Goal: Book appointment/travel/reservation

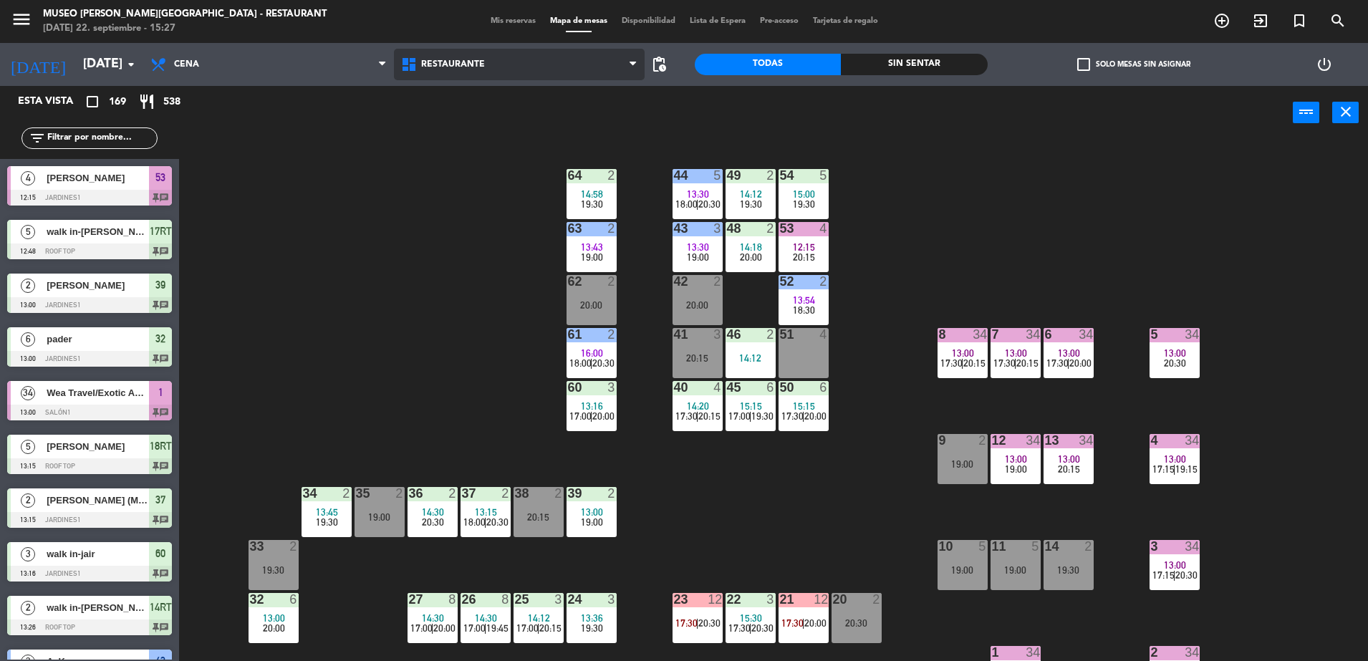
click at [496, 64] on span "Restaurante" at bounding box center [519, 65] width 251 height 32
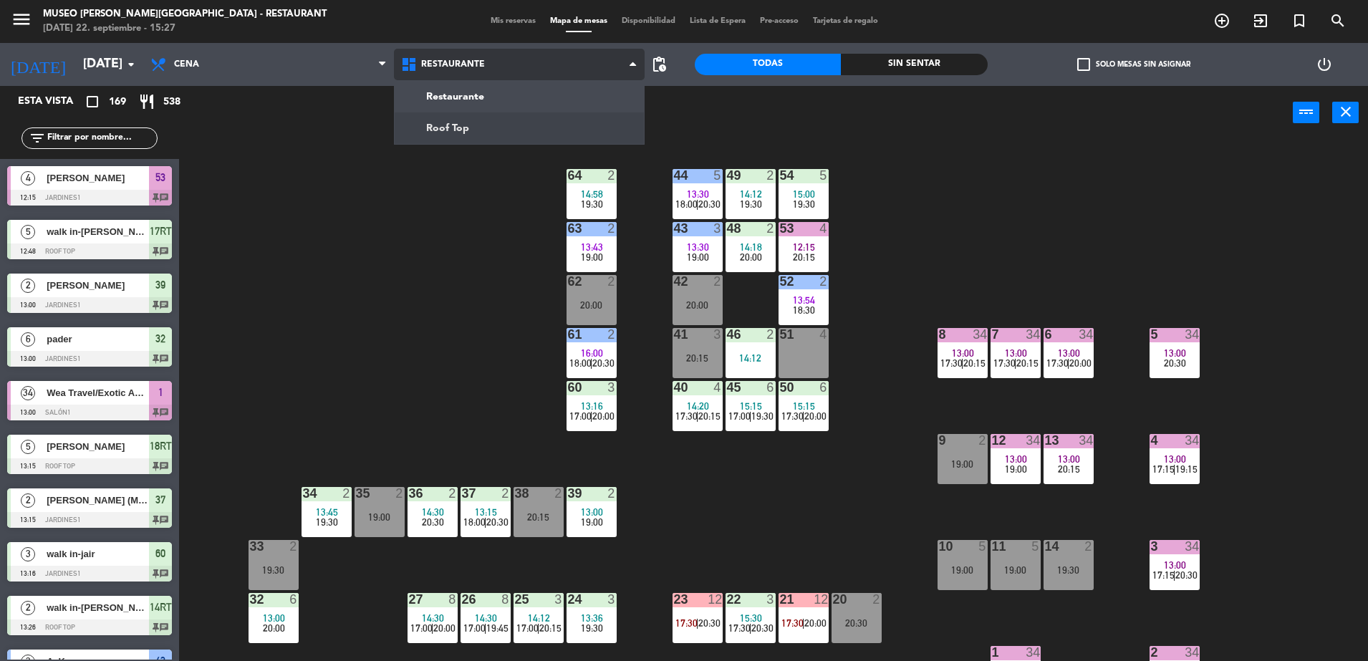
click at [523, 123] on ng-component "menu [GEOGRAPHIC_DATA][PERSON_NAME] - Restaurant [DATE] 22. septiembre - 15:27 …" at bounding box center [684, 332] width 1368 height 664
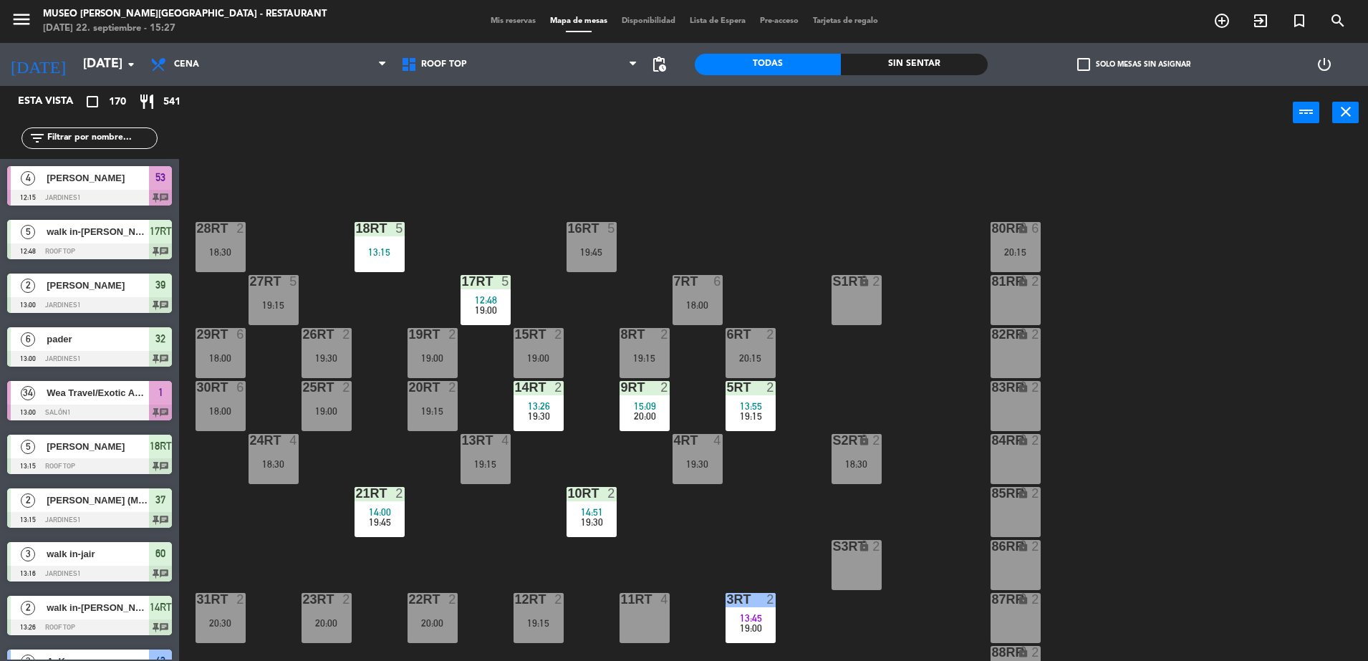
click at [923, 519] on div "18RT 5 13:15 16RT 5 19:45 28RT 2 18:30 80RR lock 6 20:15 27RT 5 19:15 7RT 6 18:…" at bounding box center [780, 403] width 1175 height 521
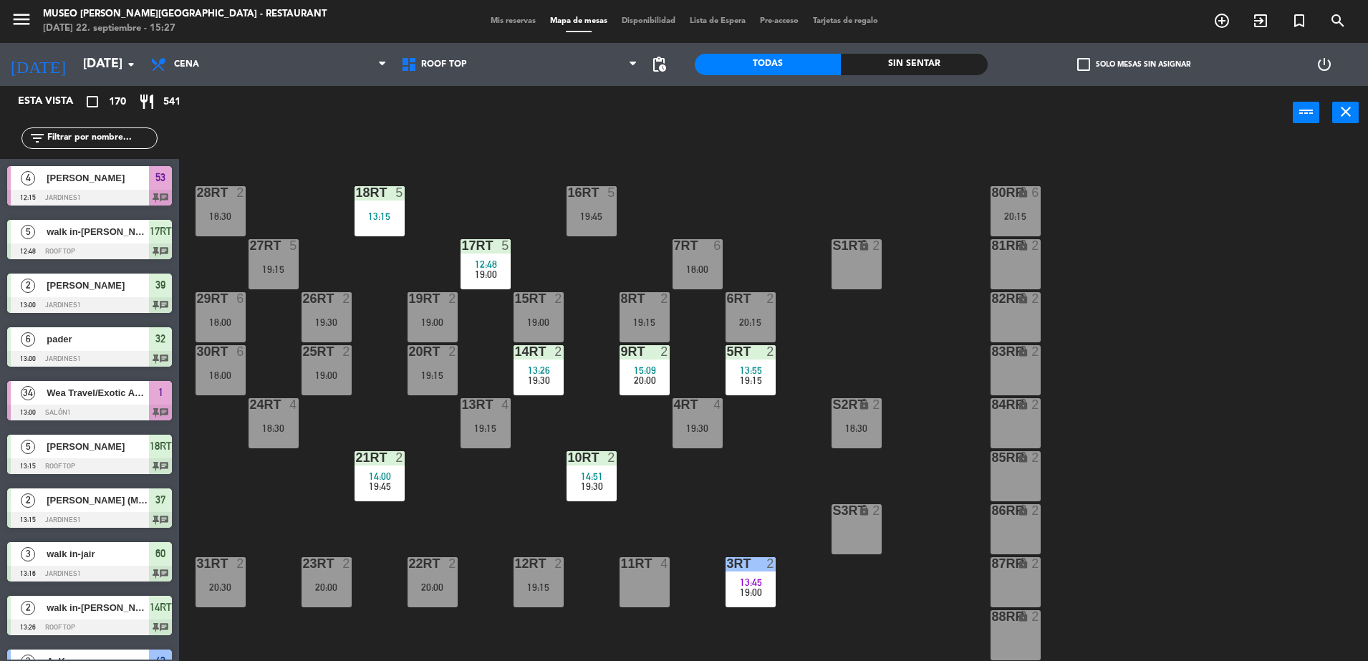
scroll to position [72, 0]
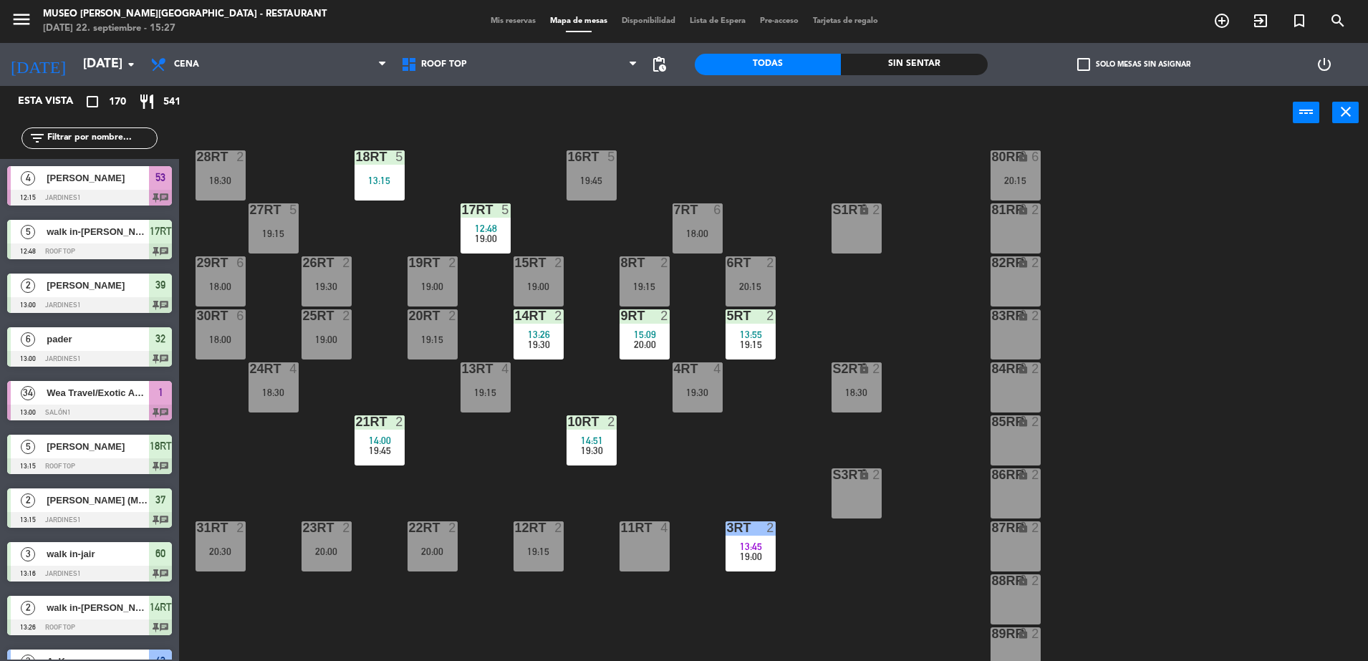
click at [526, 493] on div "18RT 5 13:15 16RT 5 19:45 28RT 2 18:30 80RR lock 6 20:15 27RT 5 19:15 7RT 6 18:…" at bounding box center [780, 403] width 1175 height 521
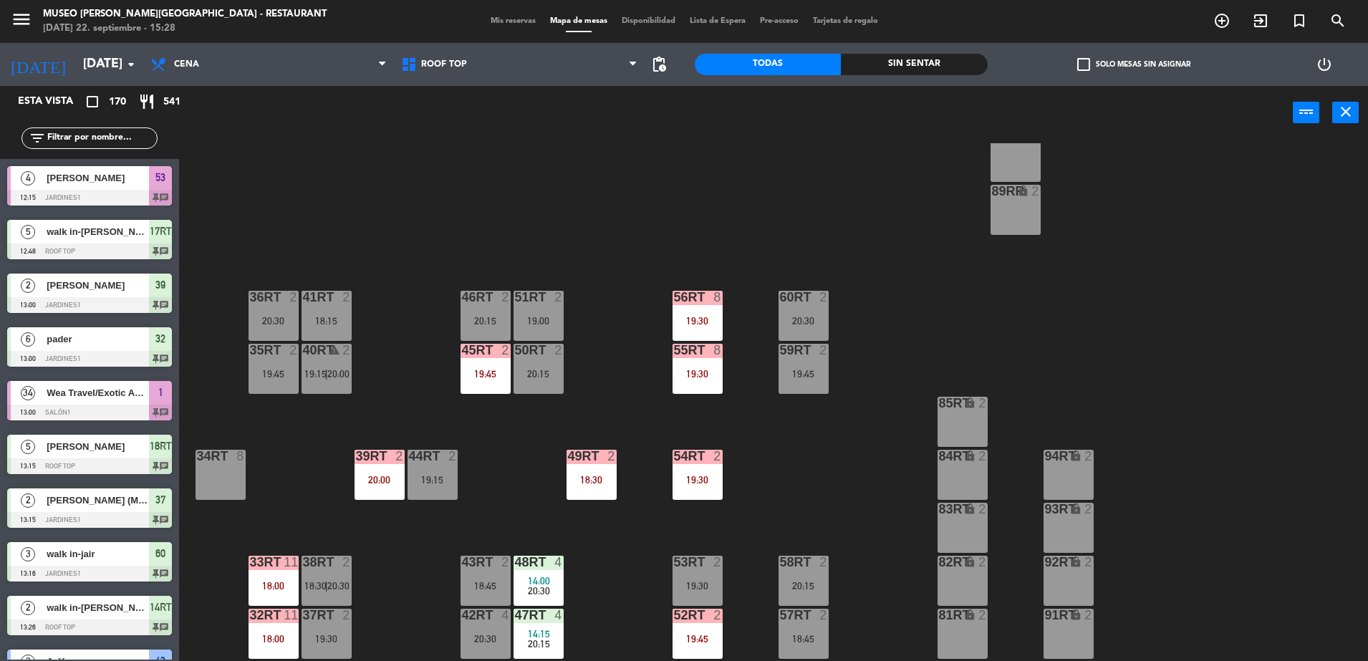
scroll to position [561, 0]
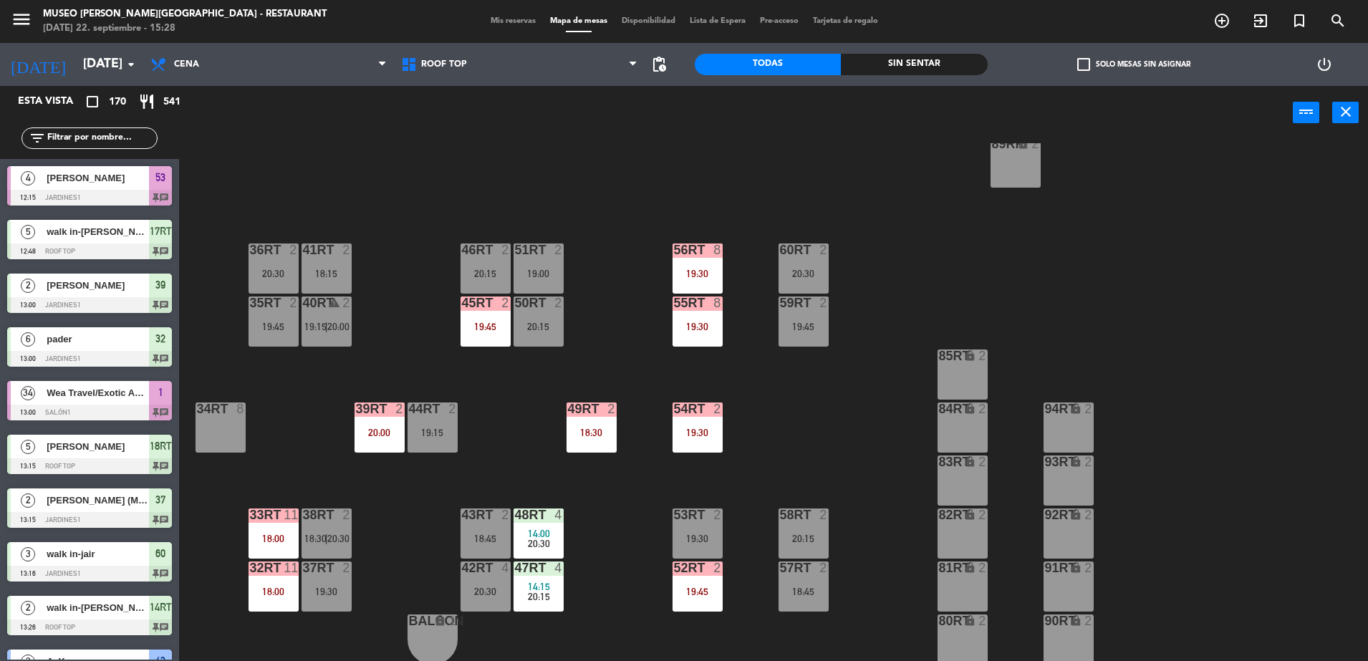
click at [701, 579] on div "52RT 2 19:45" at bounding box center [697, 586] width 50 height 50
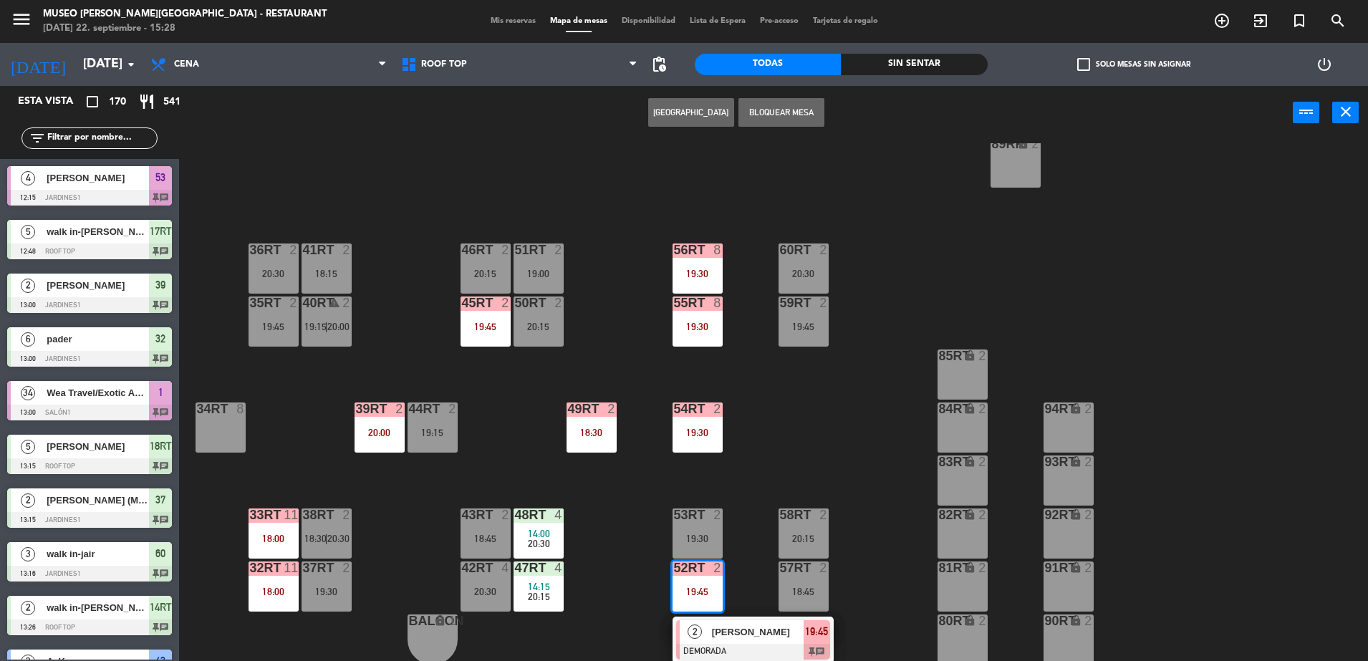
click at [762, 553] on div "18RT 5 13:15 16RT 5 19:45 28RT 2 18:30 80RR lock 6 20:15 27RT 5 19:15 7RT 6 18:…" at bounding box center [780, 403] width 1175 height 521
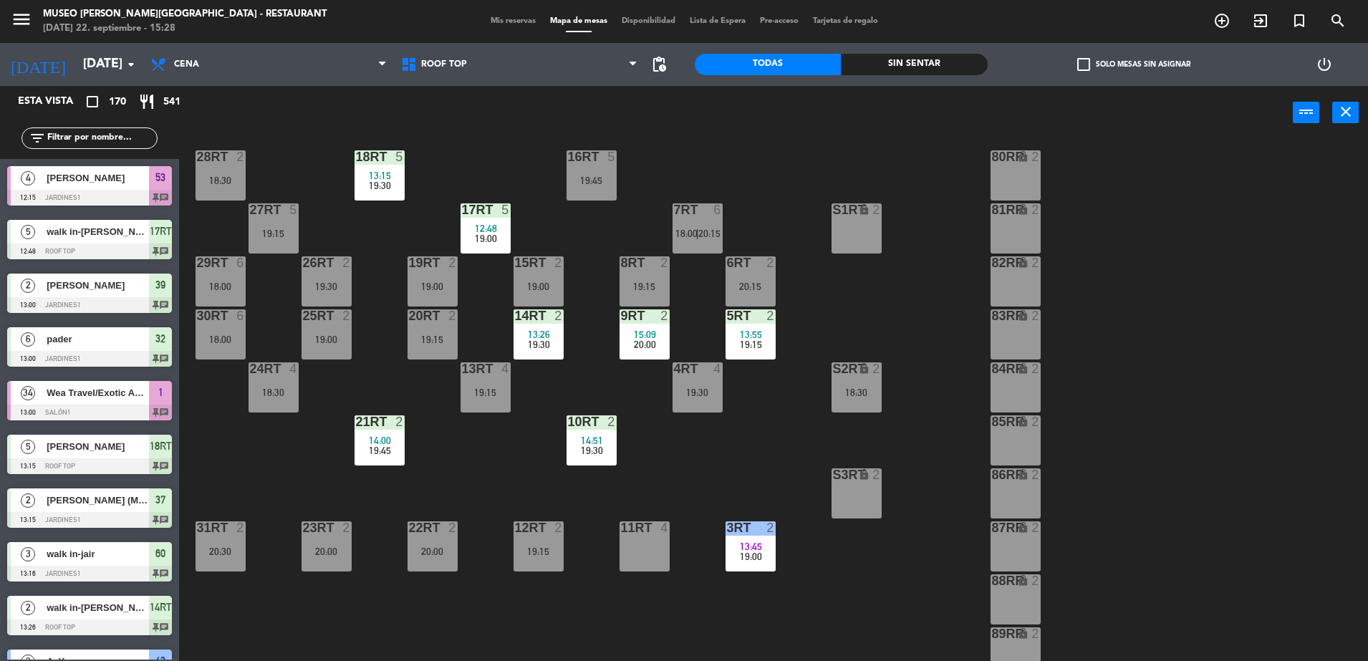
scroll to position [36, 0]
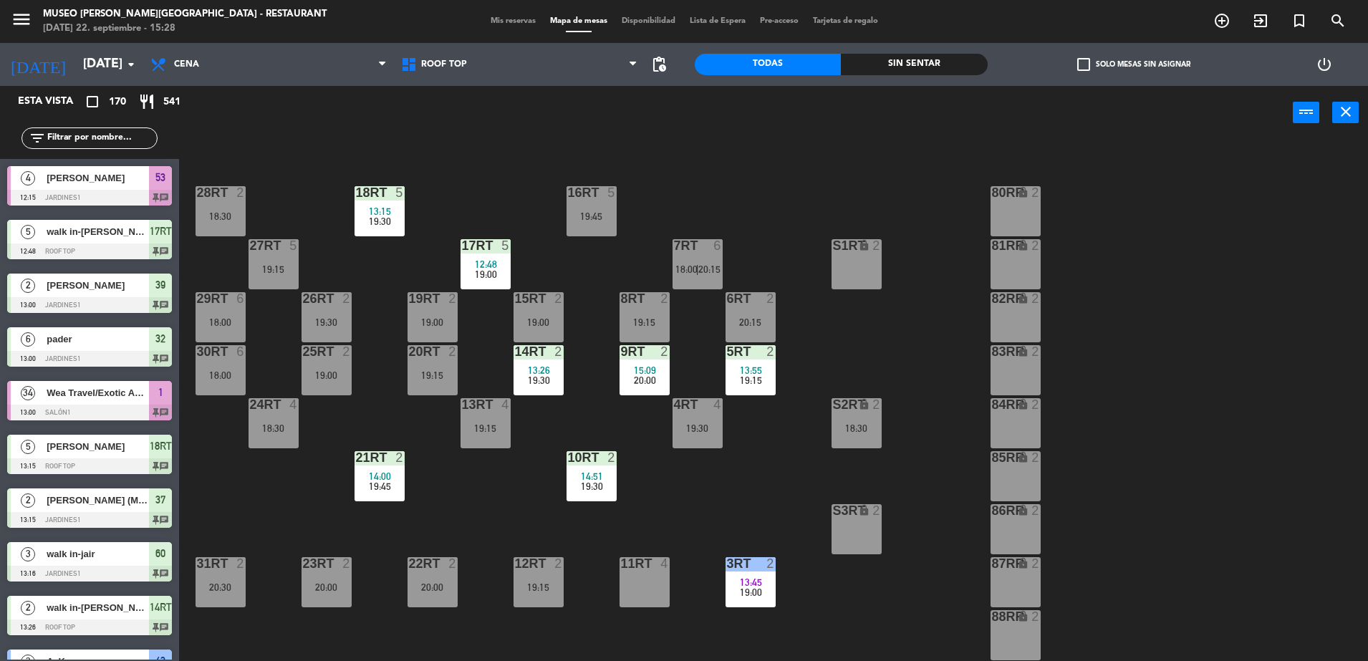
click at [735, 511] on div "18RT 5 13:15 19:30 16RT 5 19:45 28RT 2 18:30 80RR lock 2 27RT 5 19:15 7RT 6 18:…" at bounding box center [780, 403] width 1175 height 521
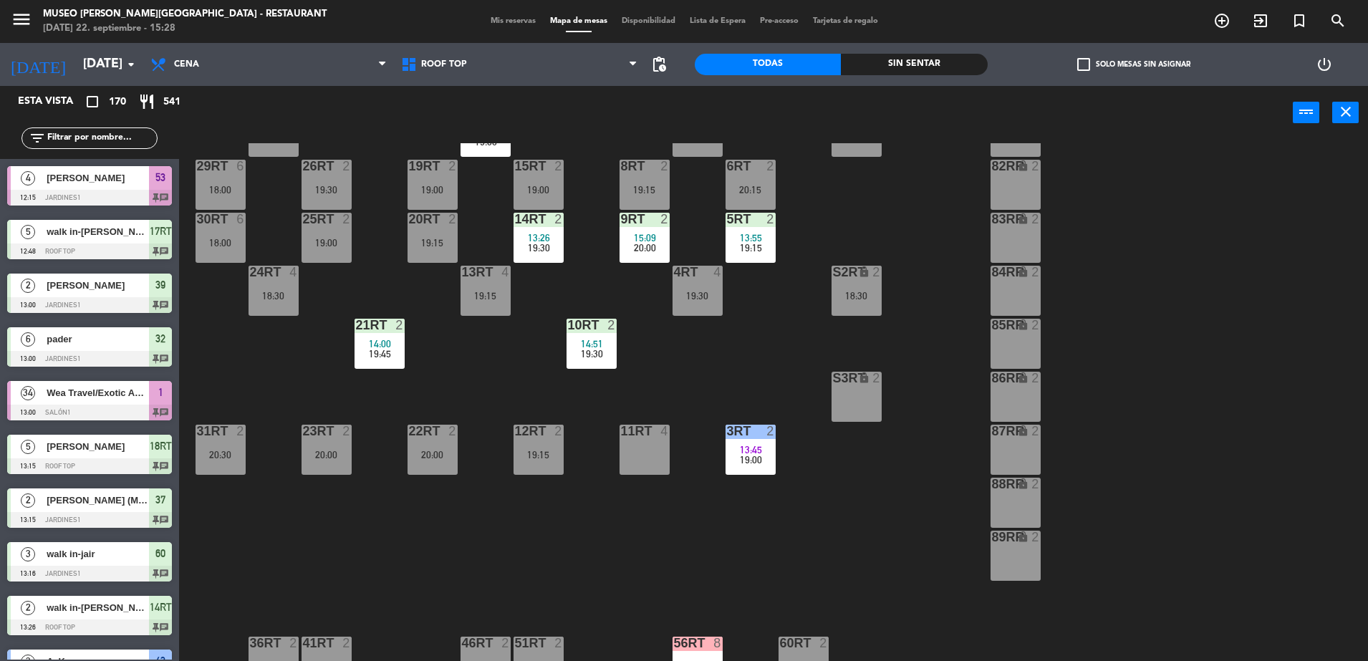
scroll to position [168, 0]
click at [686, 301] on div "19:30" at bounding box center [697, 296] width 50 height 10
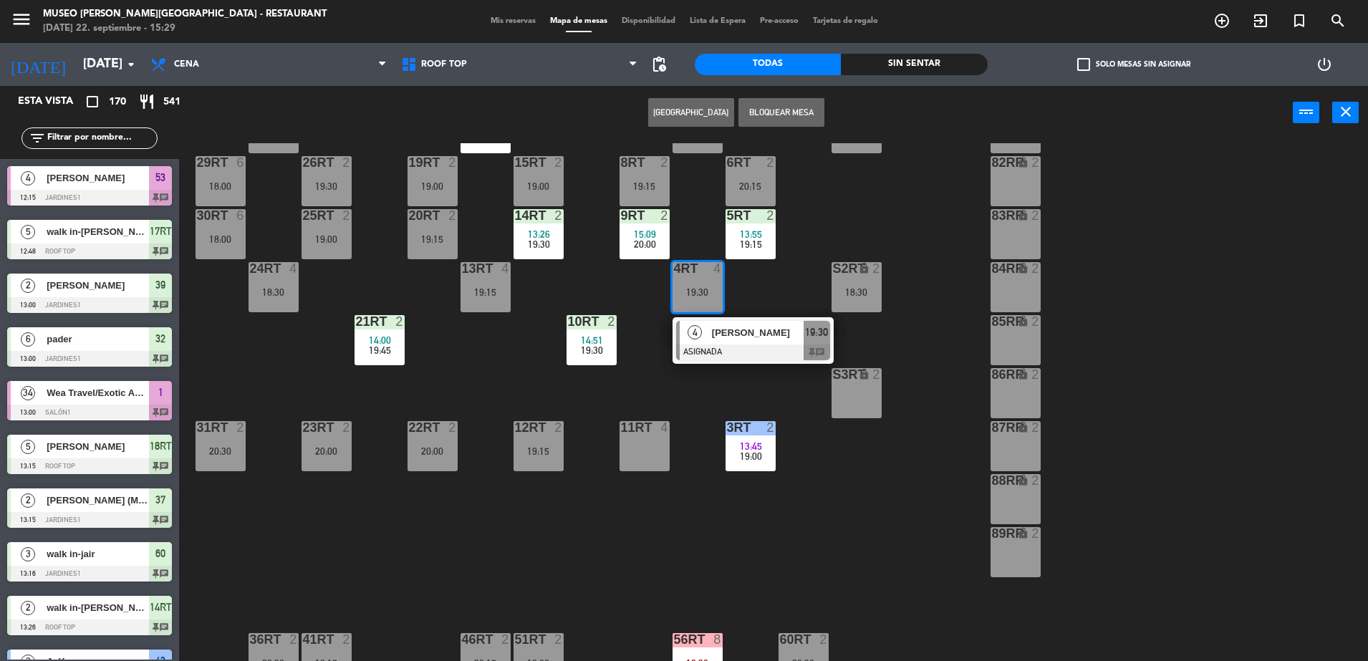
scroll to position [171, 0]
click at [743, 337] on span "[PERSON_NAME]" at bounding box center [758, 333] width 92 height 15
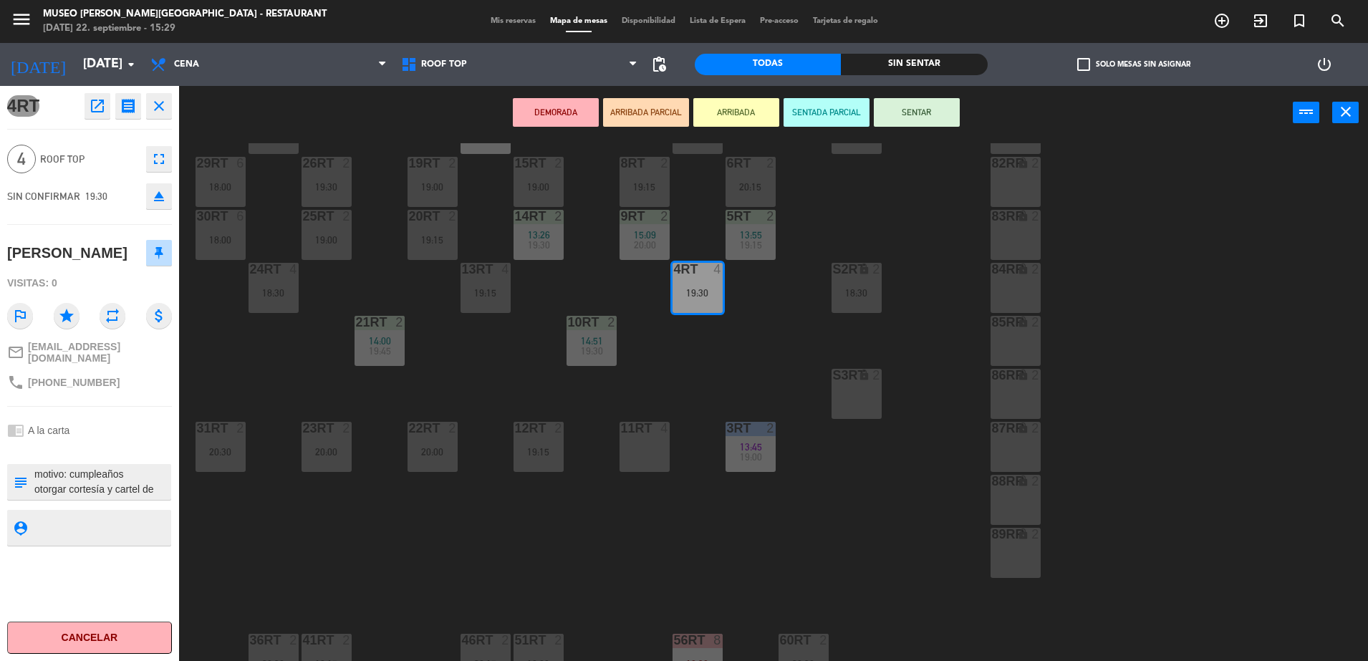
click at [733, 322] on div "18RT 5 13:15 19:30 16RT 5 19:45 28RT 2 18:30 80RR lock 2 27RT 5 19:15 7RT 6 18:…" at bounding box center [780, 403] width 1175 height 521
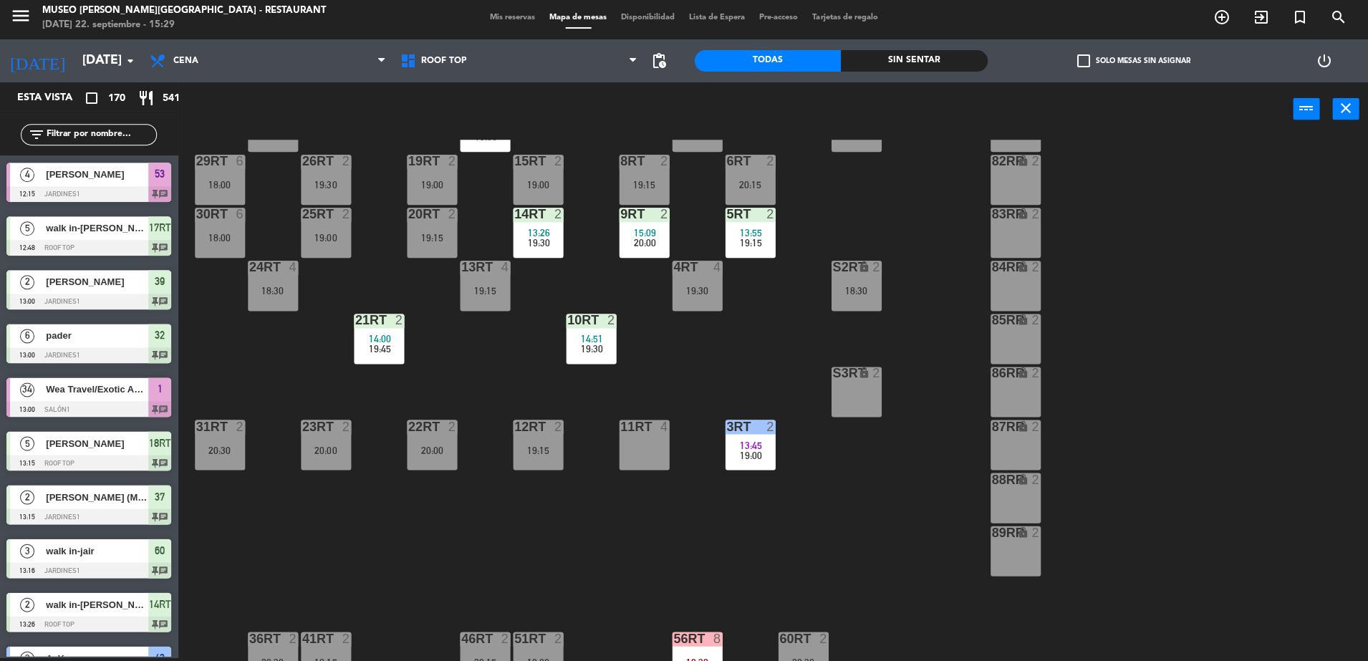
scroll to position [0, 0]
click at [645, 430] on div at bounding box center [644, 426] width 24 height 13
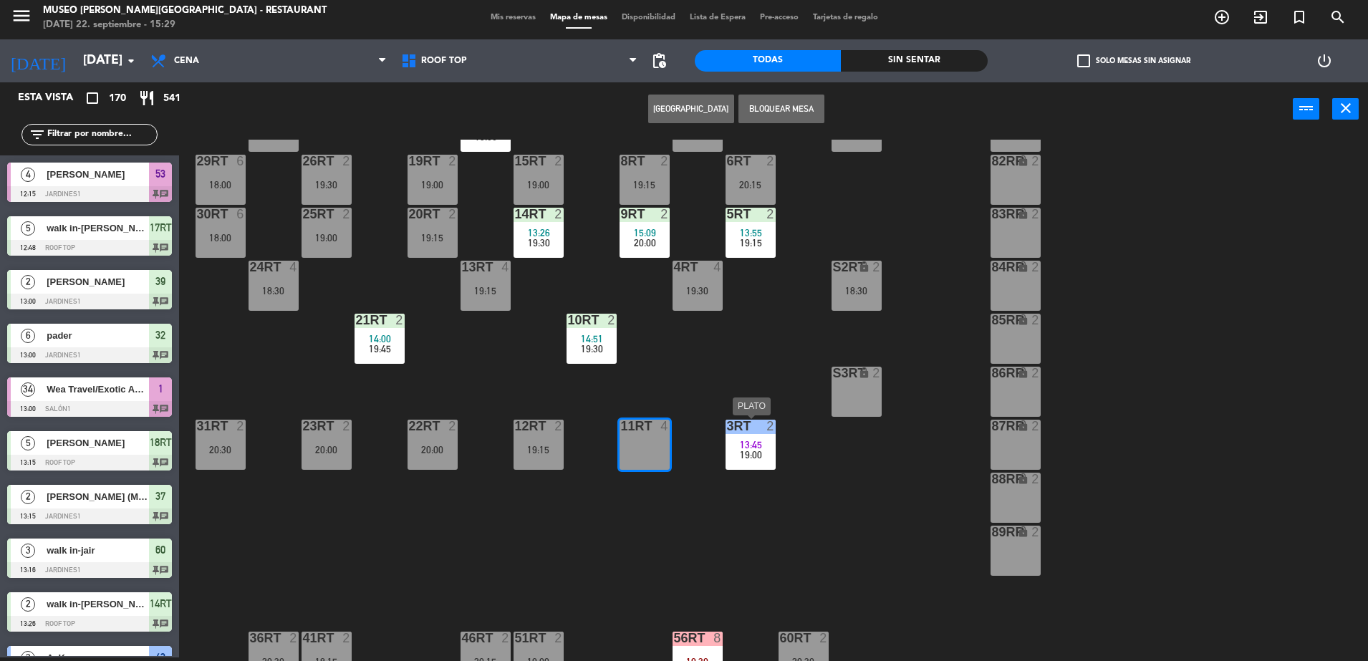
click at [746, 442] on span "13:45" at bounding box center [751, 444] width 22 height 11
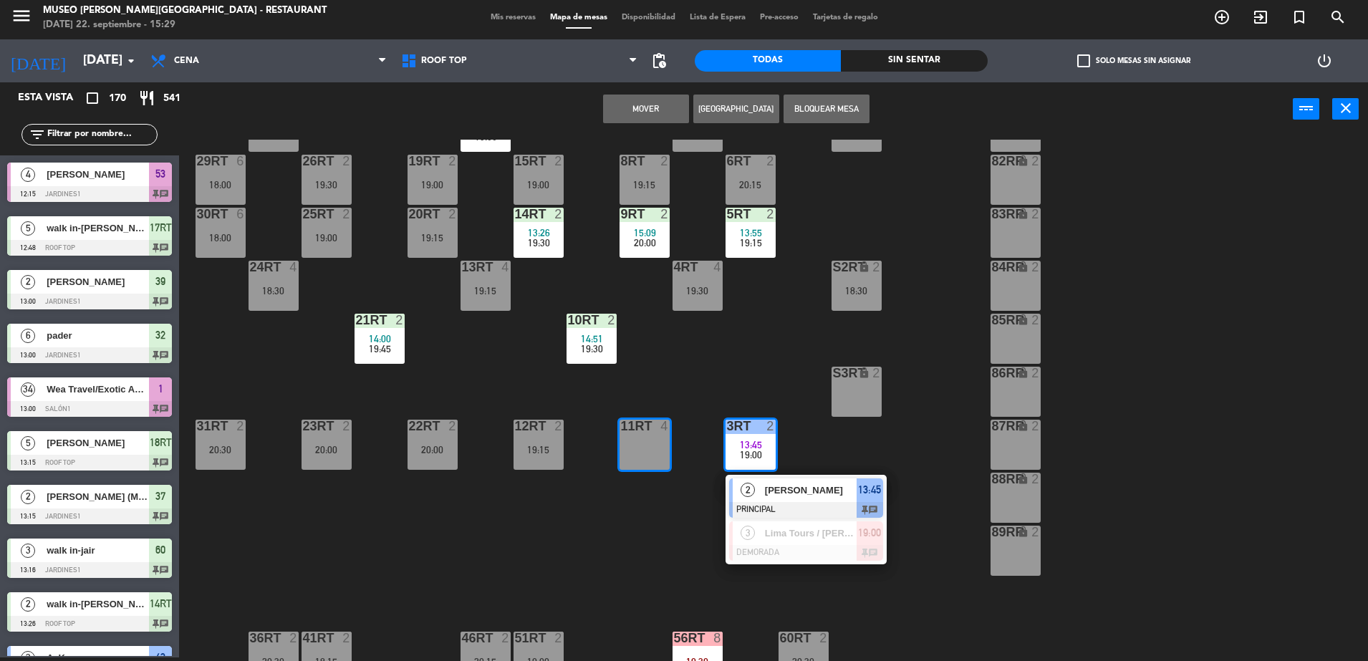
click at [710, 415] on div "18RT 5 13:15 19:30 16RT 5 19:45 28RT 2 18:30 80RR lock 6 20:15 27RT 5 19:15 7RT…" at bounding box center [780, 400] width 1175 height 521
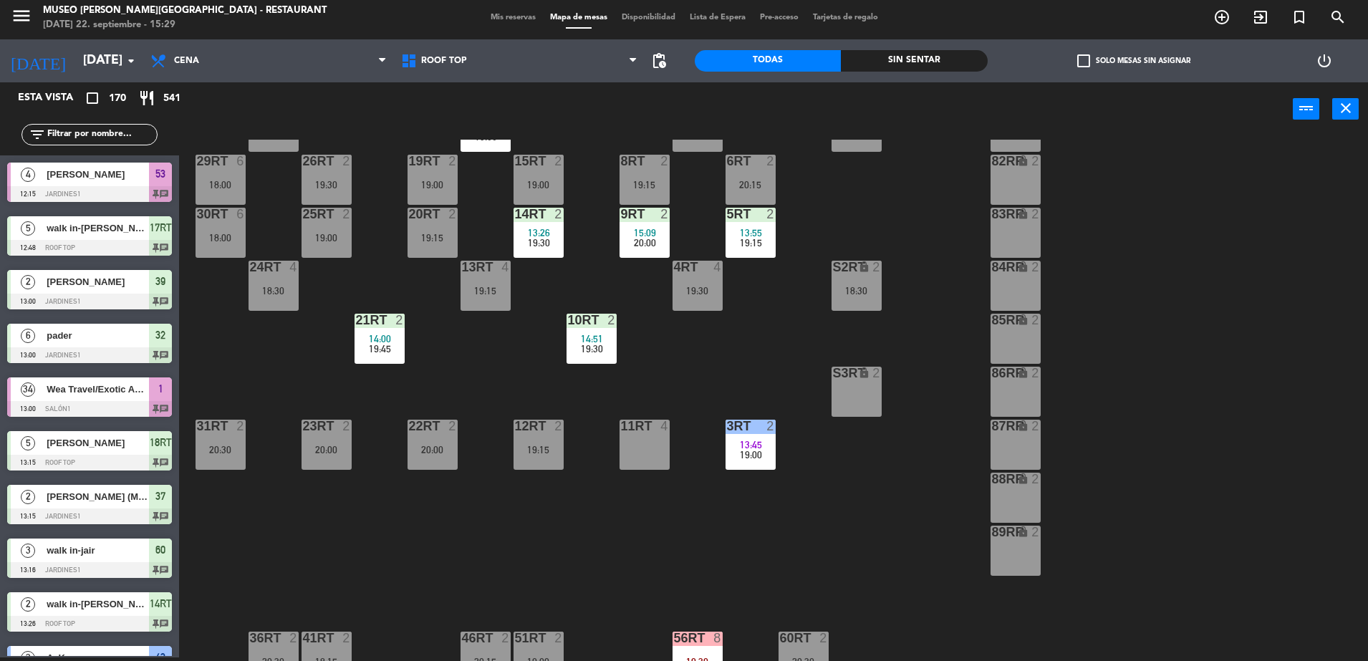
click at [653, 443] on div "11RT 4" at bounding box center [644, 445] width 50 height 50
click at [742, 440] on span "13:45" at bounding box center [751, 444] width 22 height 11
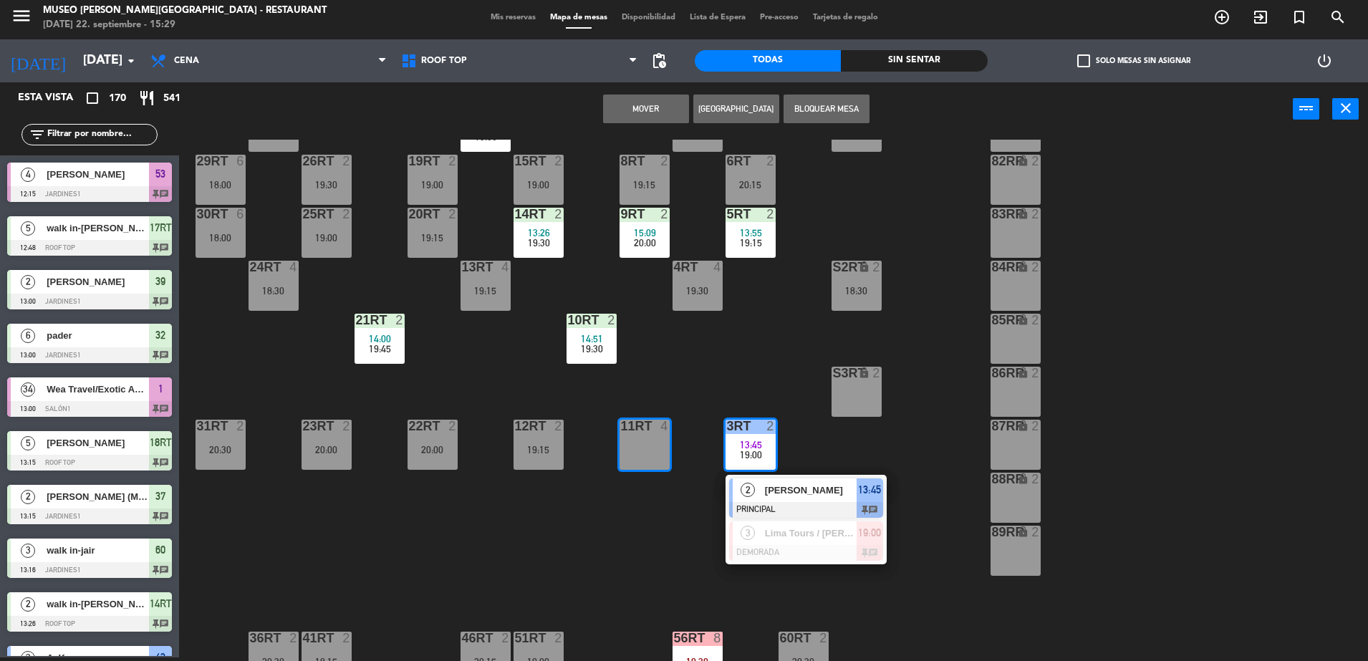
click at [654, 449] on div "11RT 4" at bounding box center [644, 445] width 50 height 50
click at [726, 378] on div "18RT 5 13:15 19:30 16RT 5 19:45 28RT 2 18:30 80RR lock 6 20:15 27RT 5 19:15 7RT…" at bounding box center [780, 400] width 1175 height 521
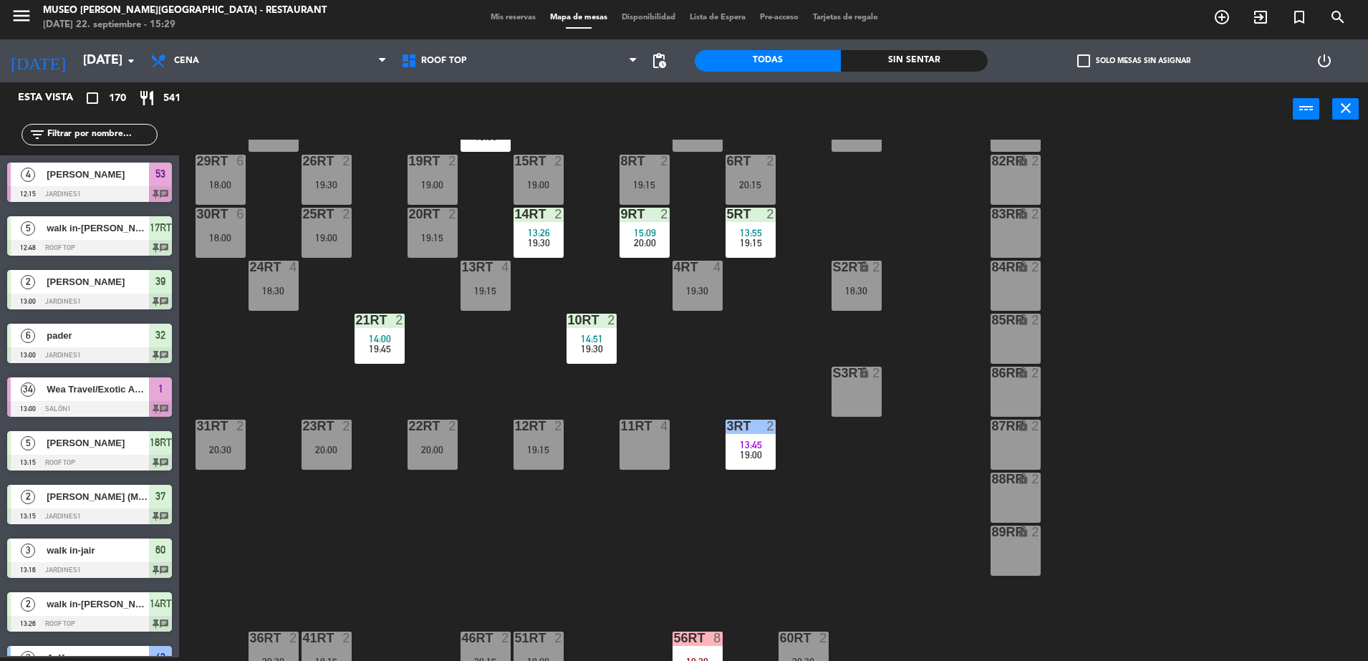
click at [674, 269] on div "4RT" at bounding box center [674, 267] width 1 height 13
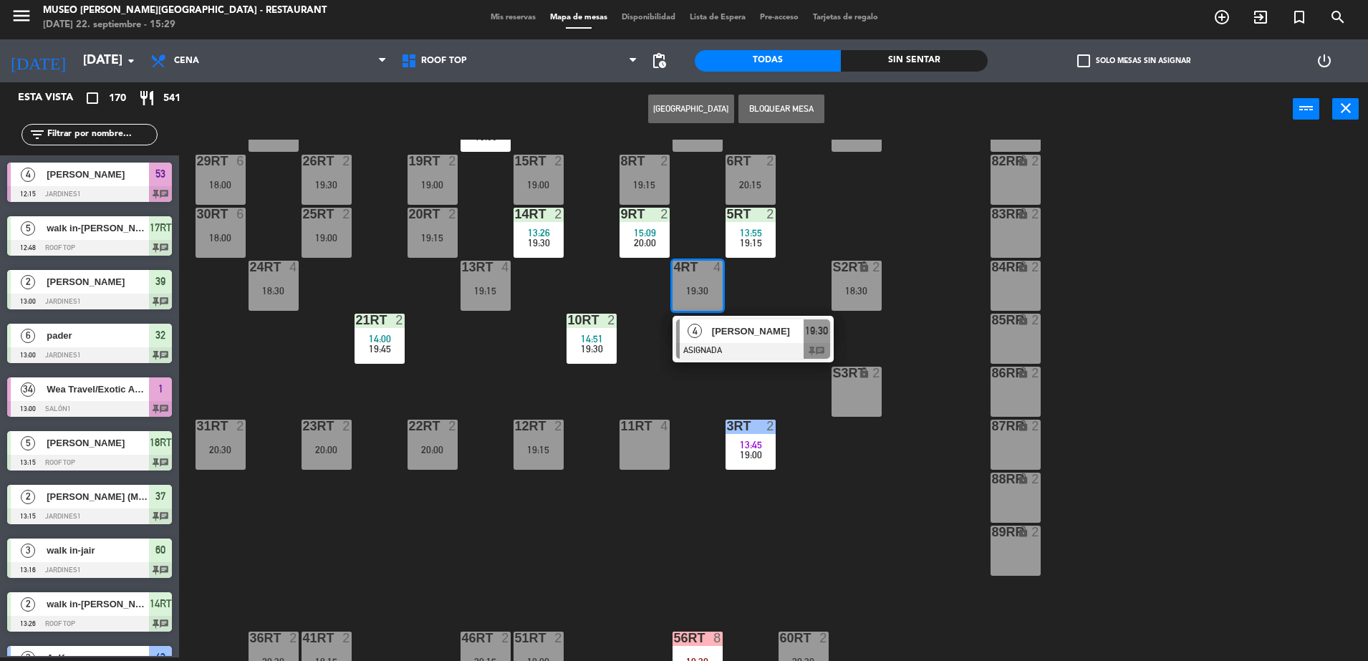
click at [848, 391] on div "S3RT lock 2" at bounding box center [856, 392] width 50 height 50
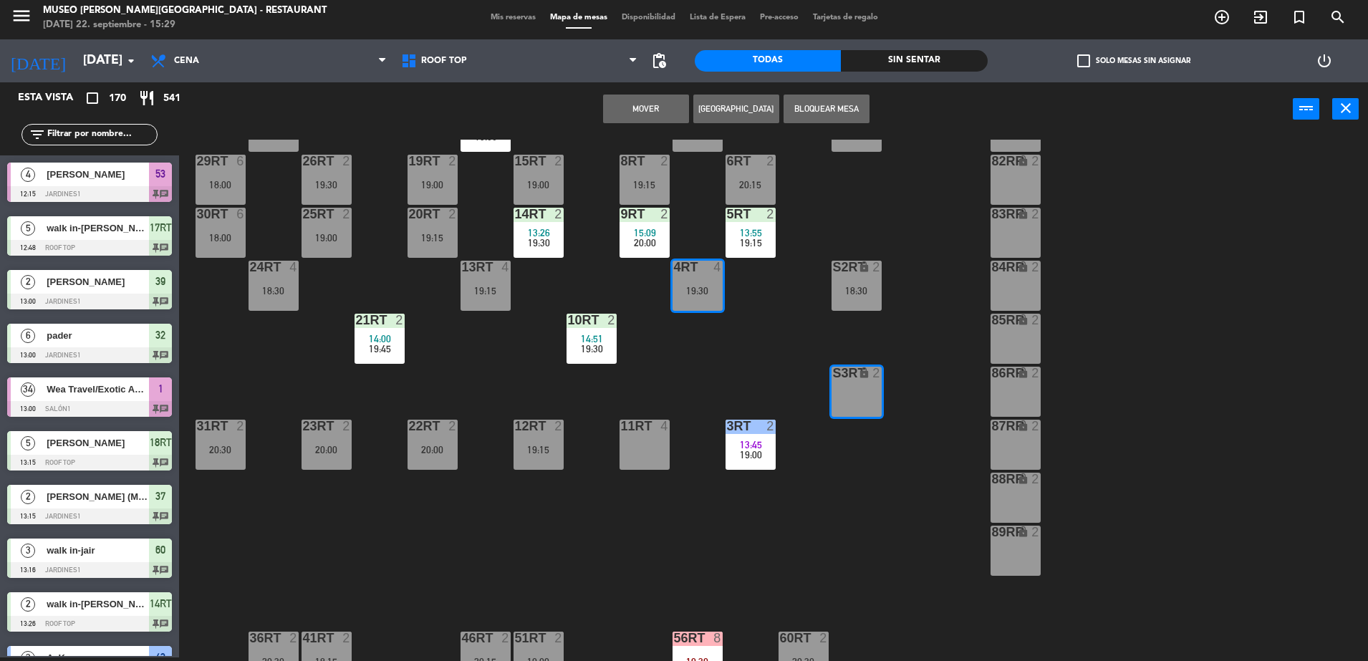
click at [775, 365] on div "18RT 5 13:15 19:30 16RT 5 19:45 28RT 2 18:30 80RR lock 6 20:15 27RT 5 19:15 7RT…" at bounding box center [780, 400] width 1175 height 521
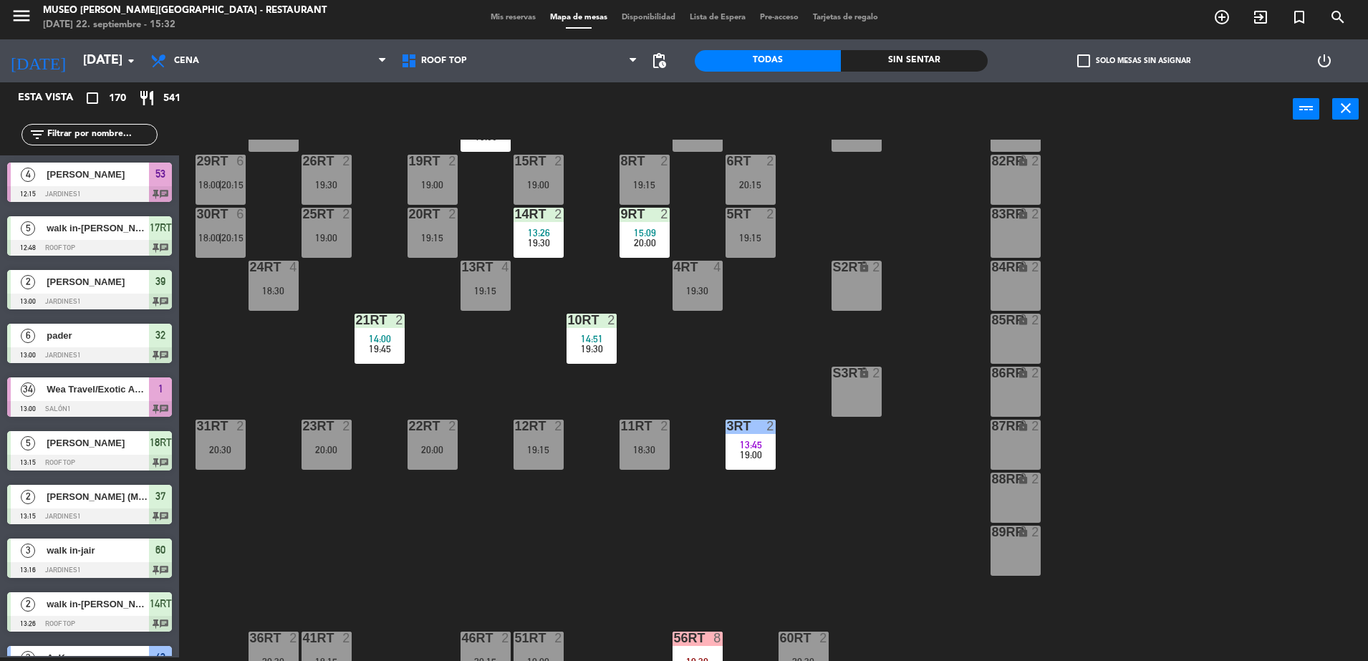
click at [732, 323] on div "18RT 5 13:15 19:30 16RT 5 19:45 28RT 2 18:30 80RR lock 2 27RT 5 19:15 7RT 6 18:…" at bounding box center [780, 400] width 1175 height 521
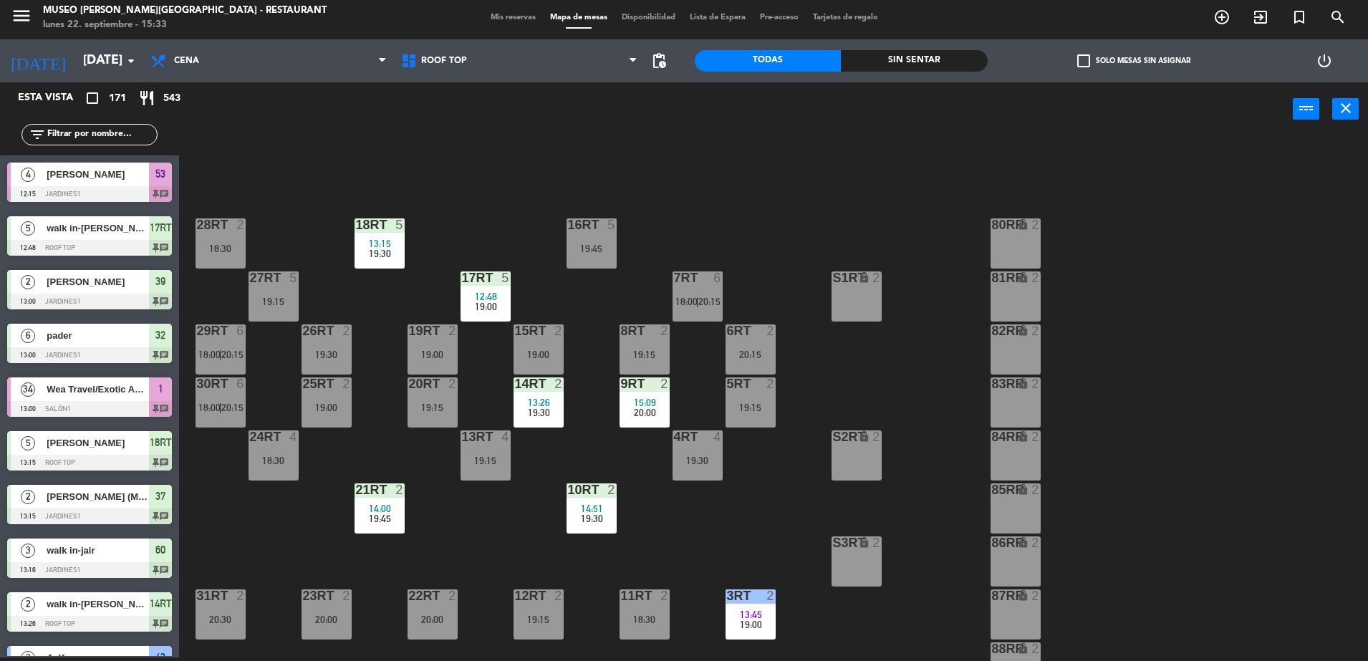
scroll to position [1, 0]
click at [808, 549] on div "18RT 5 13:15 19:30 16RT 5 19:45 28RT 2 18:30 80RR lock 2 27RT 5 19:15 7RT 6 18:…" at bounding box center [780, 400] width 1175 height 521
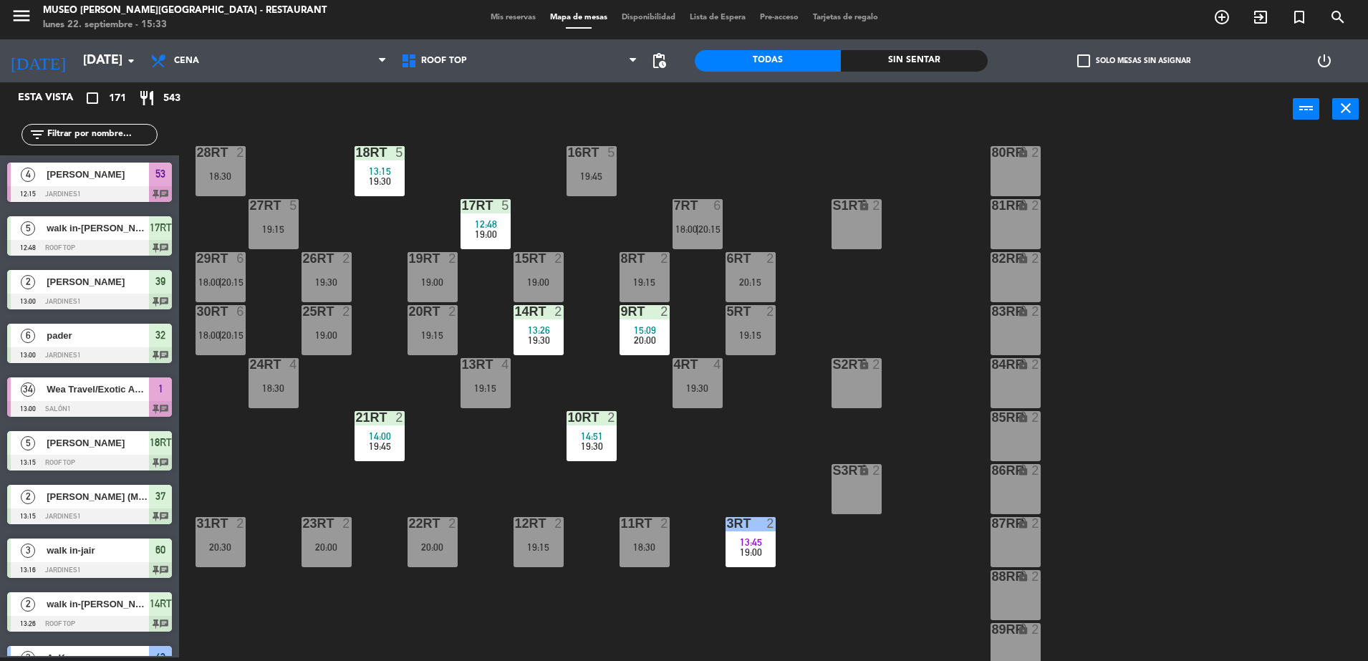
scroll to position [37, 0]
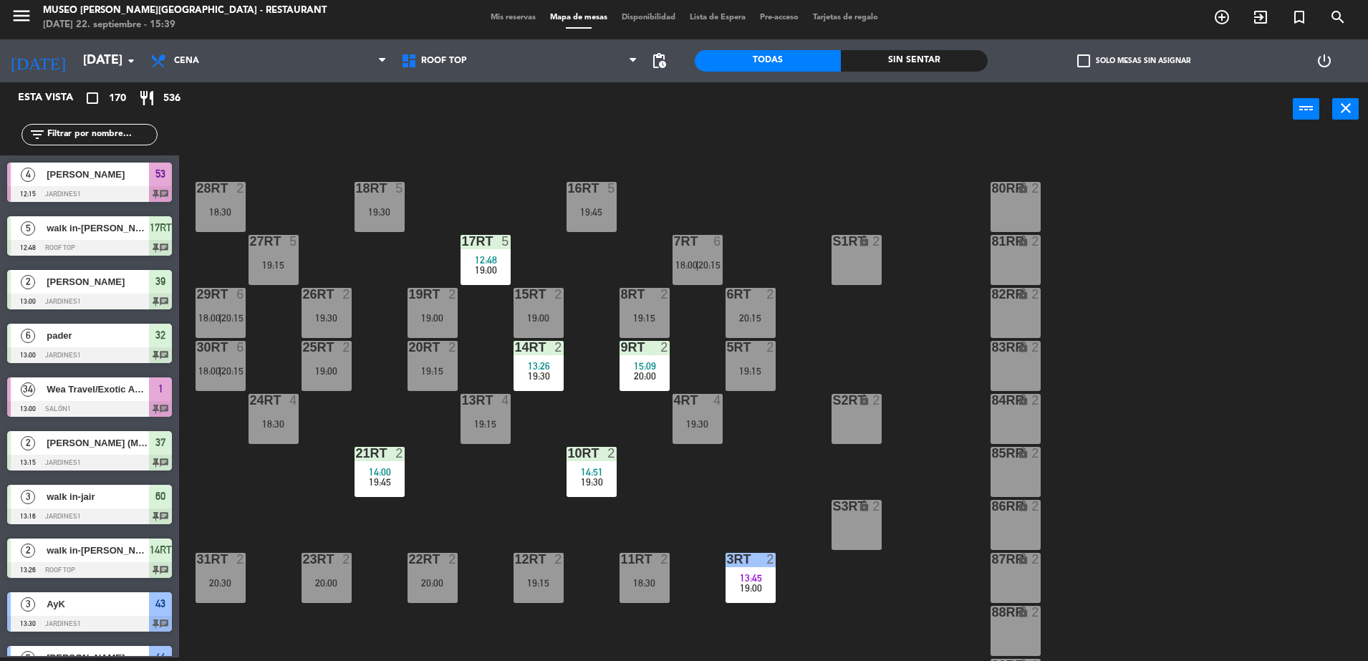
click at [803, 449] on div "18RT 5 19:30 16RT 5 19:45 28RT 2 18:30 80RR lock 2 27RT 5 19:15 7RT 6 18:00 | 2…" at bounding box center [780, 400] width 1175 height 521
click at [756, 477] on div "18RT 5 19:30 16RT 5 19:45 28RT 2 18:30 80RR lock 2 27RT 5 19:15 7RT 6 18:00 | 2…" at bounding box center [780, 400] width 1175 height 521
